Goal: Find specific page/section: Find specific page/section

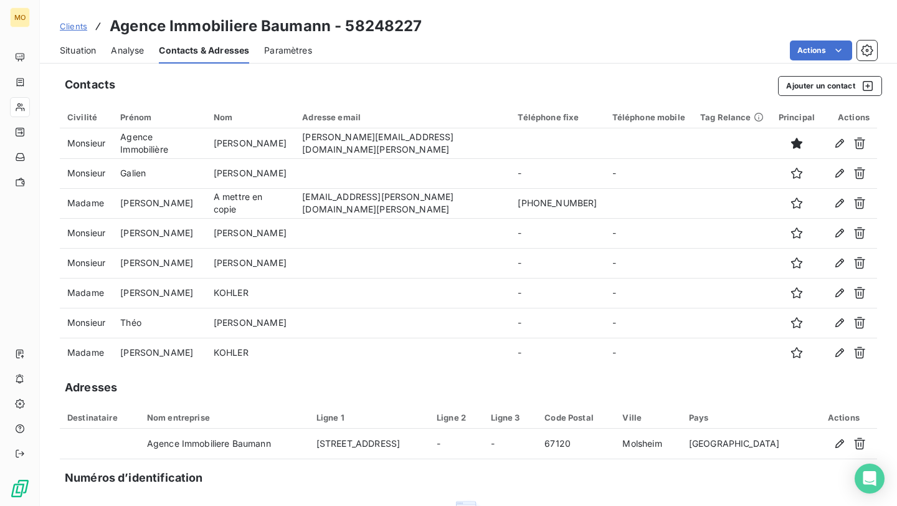
scroll to position [547, 0]
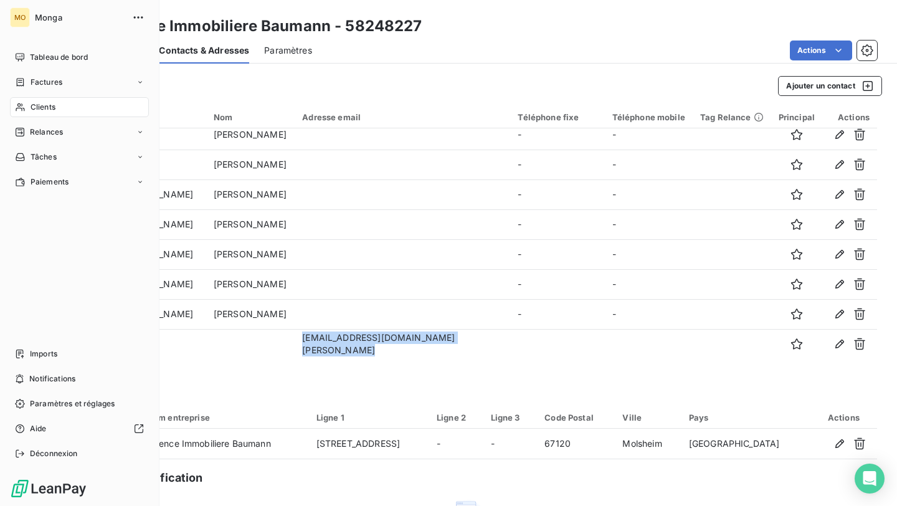
click at [26, 113] on div "Clients" at bounding box center [79, 107] width 139 height 20
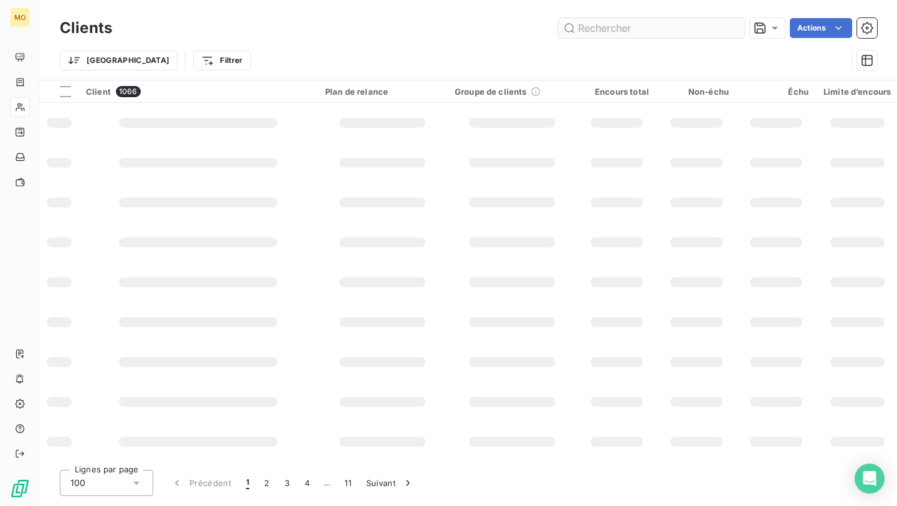
click at [658, 31] on input "text" at bounding box center [651, 28] width 187 height 20
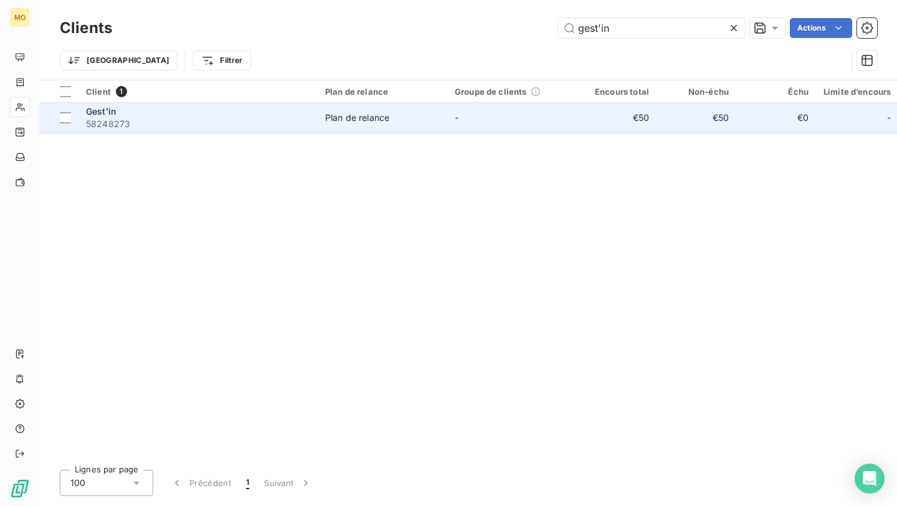
type input "gest'in"
click at [232, 123] on span "58248273" at bounding box center [198, 124] width 224 height 12
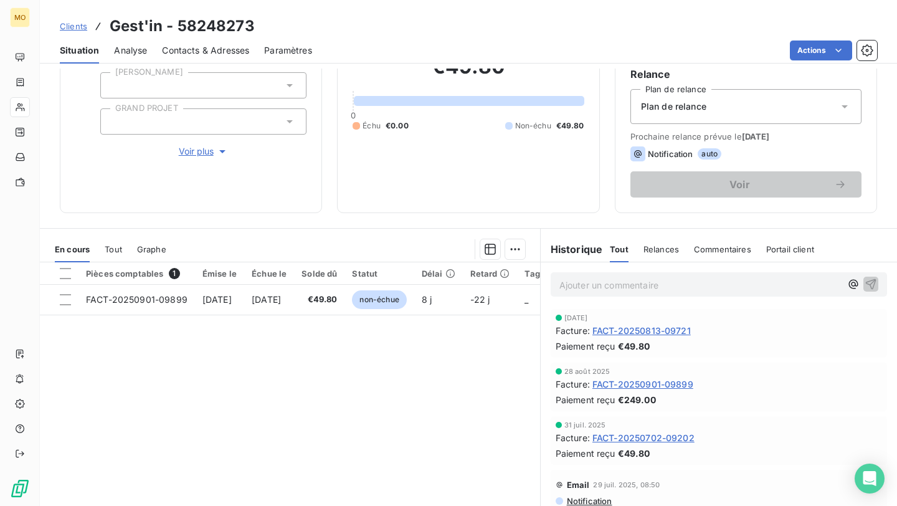
scroll to position [133, 0]
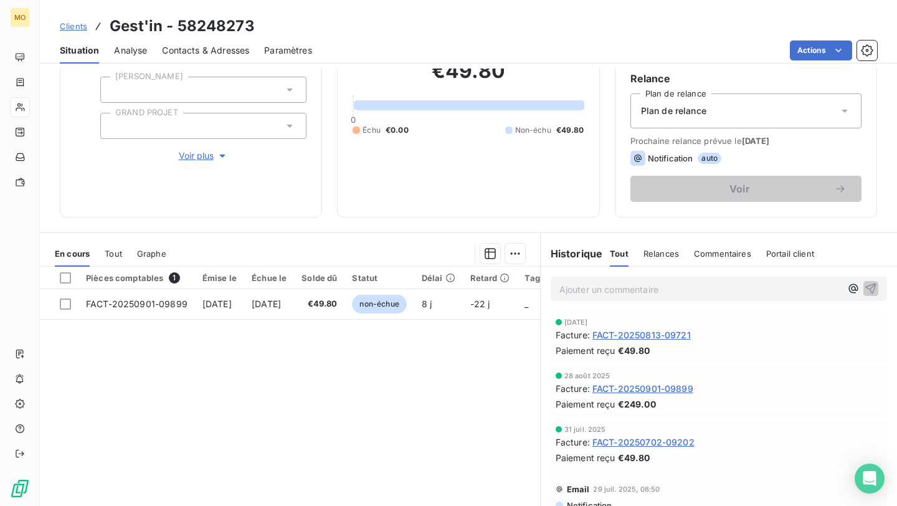
scroll to position [123, 0]
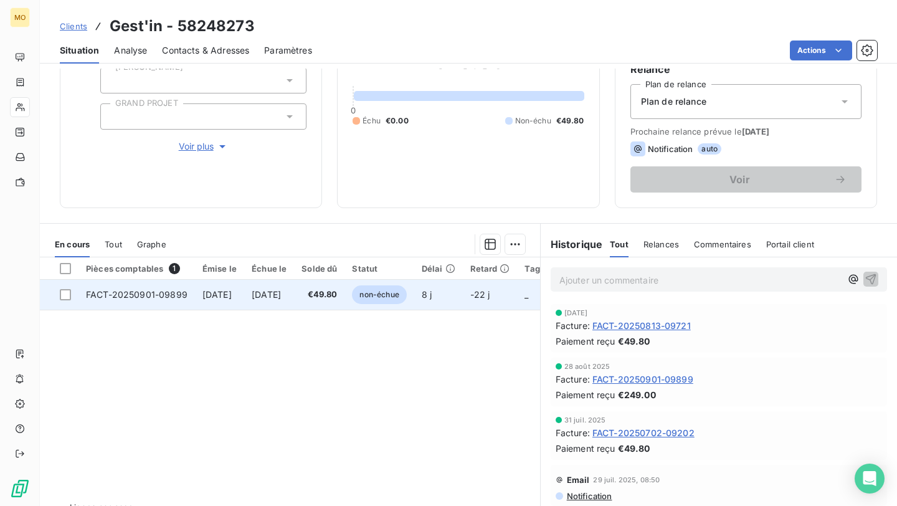
click at [197, 299] on td "[DATE]" at bounding box center [219, 295] width 49 height 30
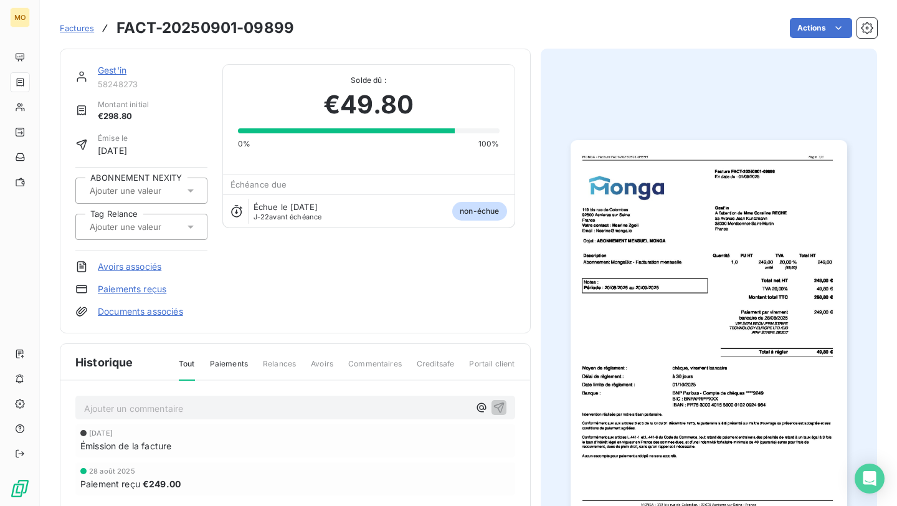
click at [735, 237] on img "button" at bounding box center [708, 335] width 276 height 390
